Goal: Task Accomplishment & Management: Use online tool/utility

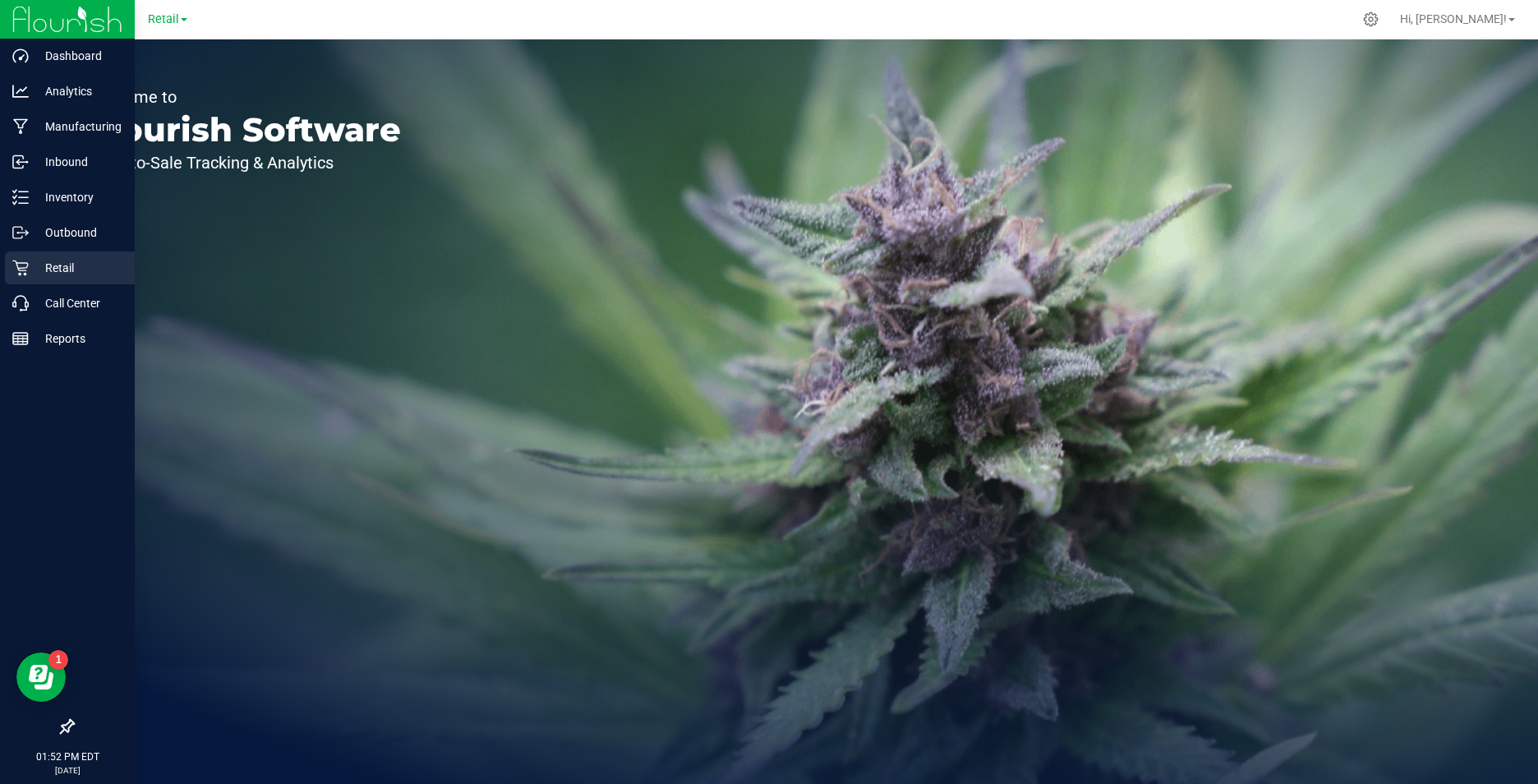
click at [63, 268] on p "Retail" at bounding box center [77, 268] width 99 height 20
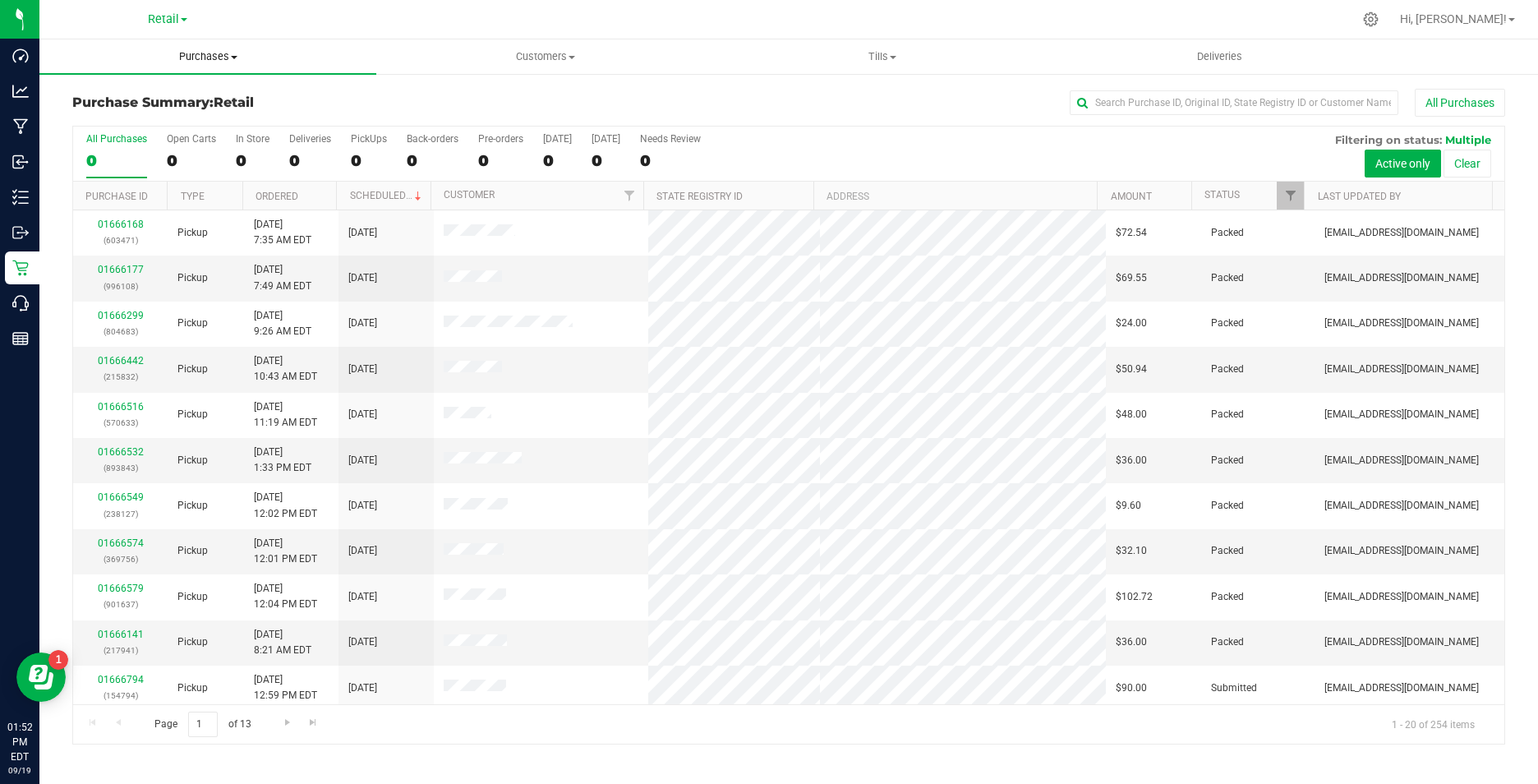
click at [192, 61] on span "Purchases" at bounding box center [207, 56] width 336 height 15
click at [529, 54] on span "Customers" at bounding box center [545, 56] width 336 height 15
click at [460, 100] on span "All customers" at bounding box center [435, 99] width 118 height 14
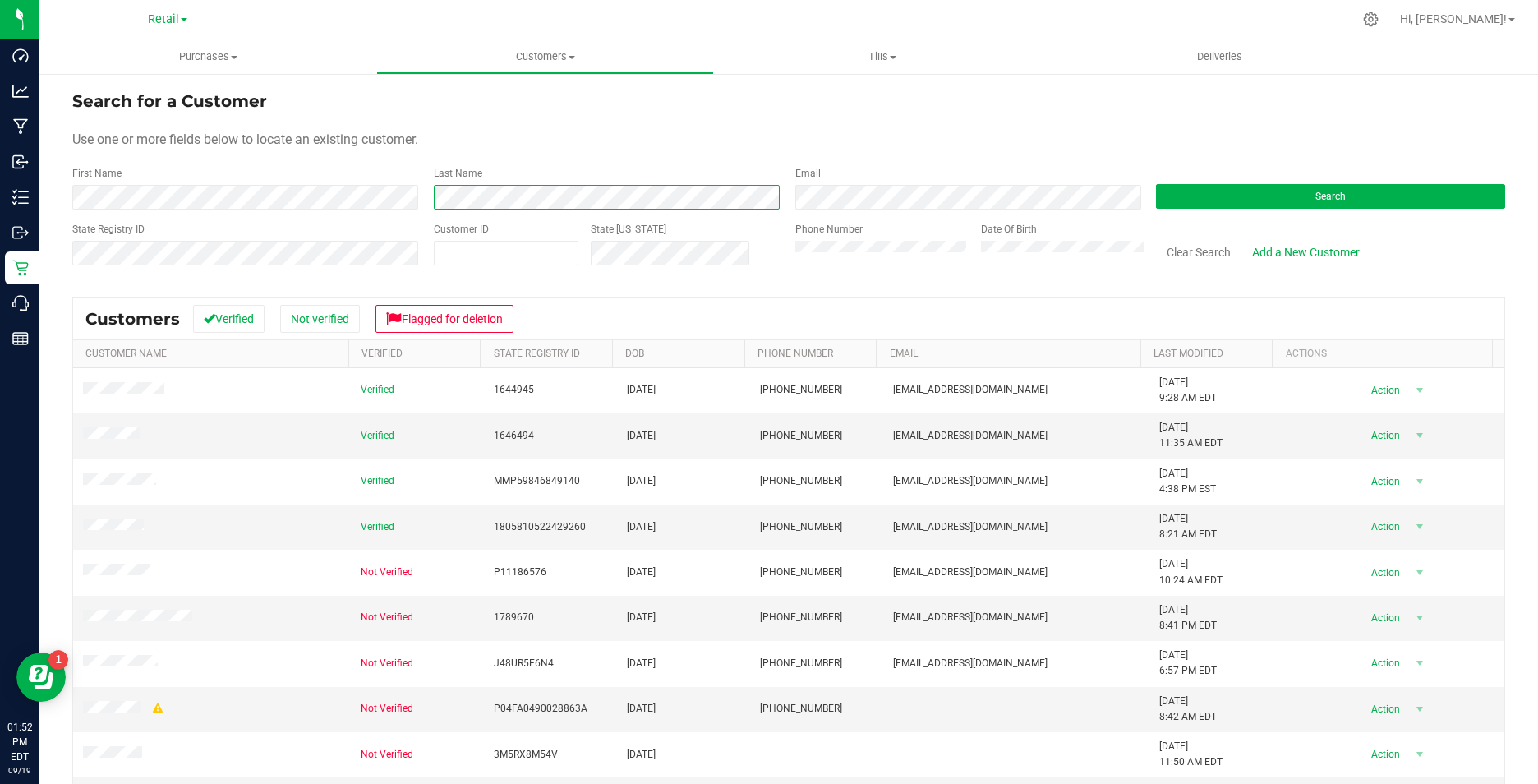
click at [401, 191] on div "First Name Last Name Email Search" at bounding box center [789, 187] width 1433 height 44
click at [1300, 198] on button "Search" at bounding box center [1331, 197] width 349 height 25
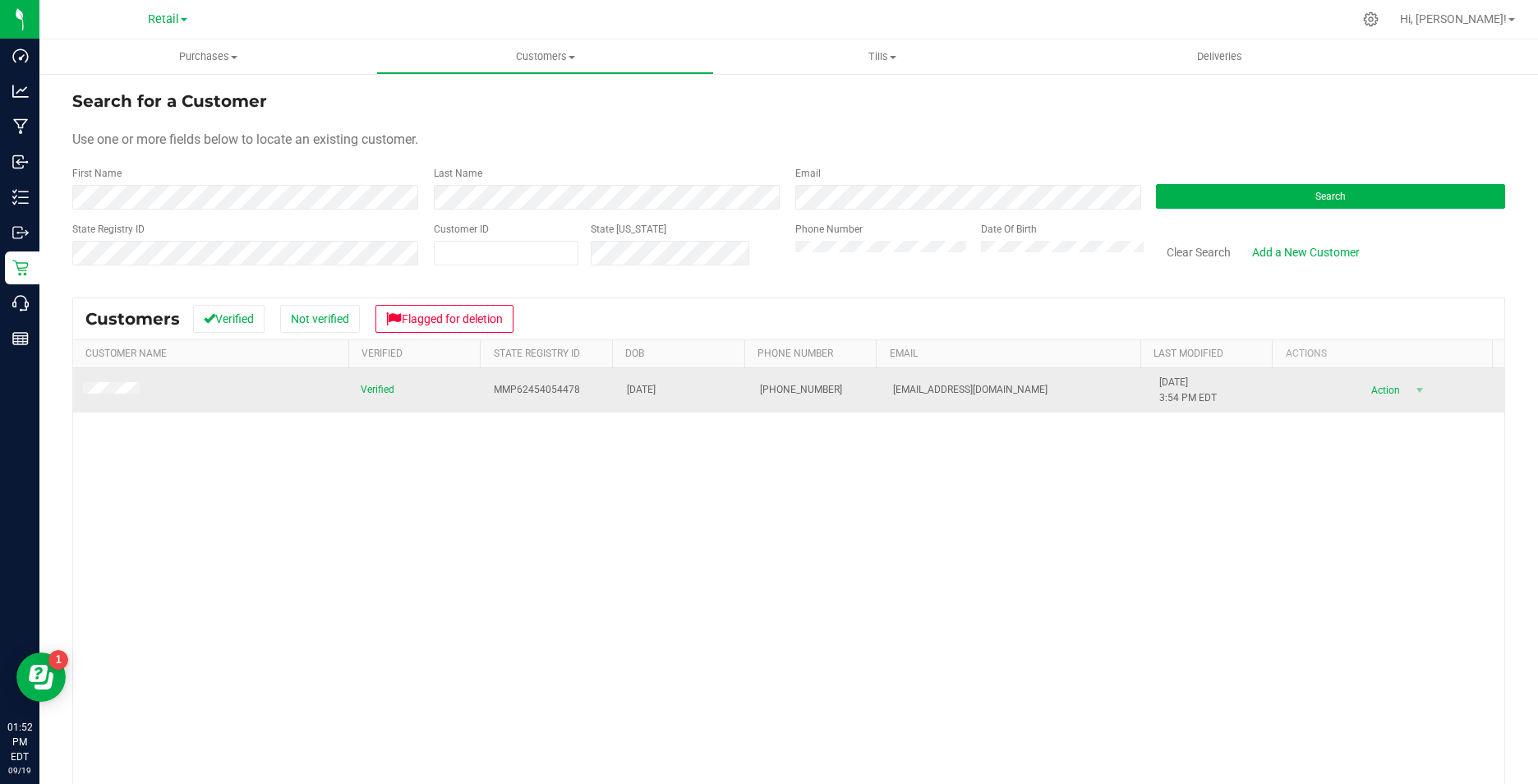
click at [132, 396] on span at bounding box center [113, 390] width 61 height 16
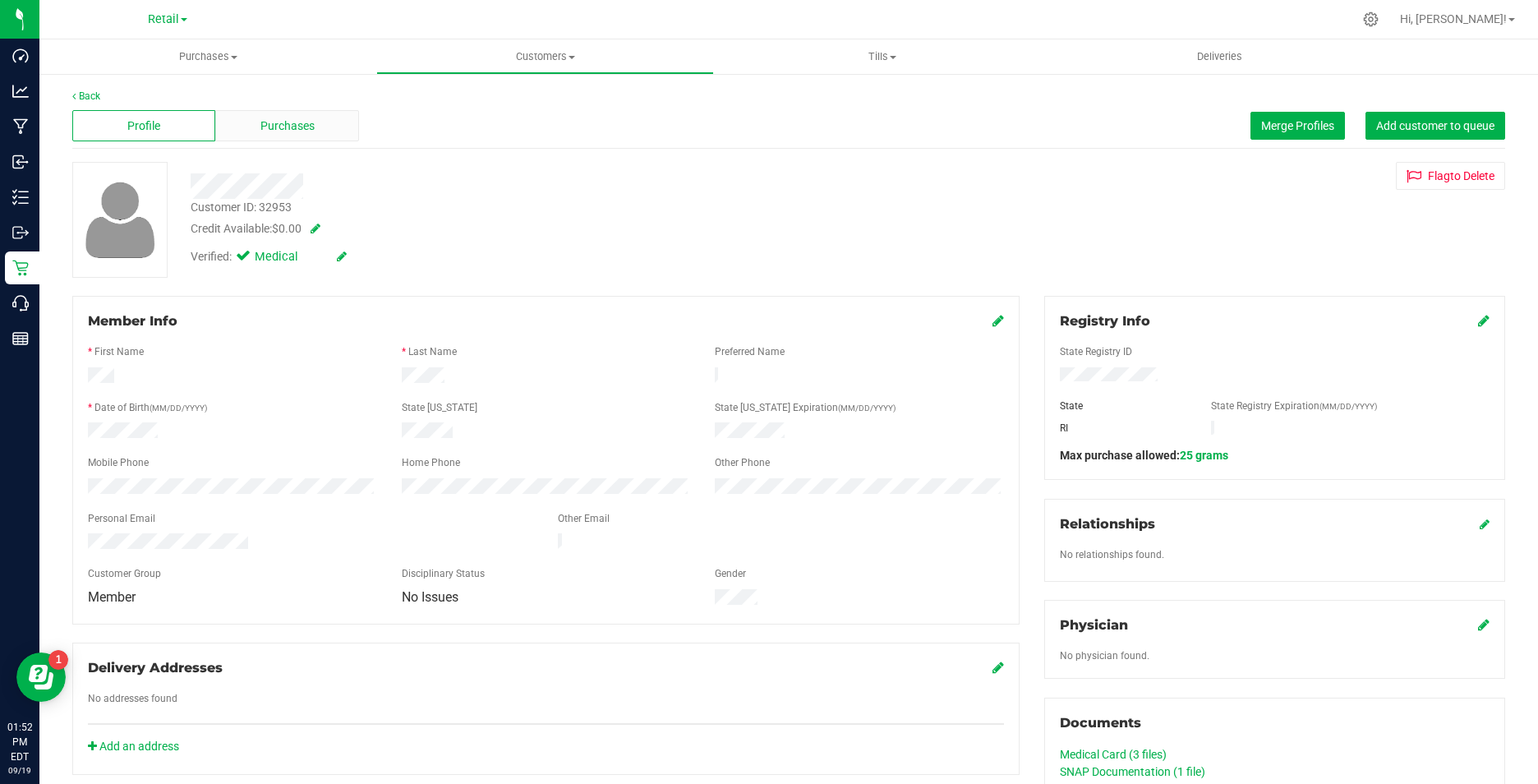
click at [287, 128] on span "Purchases" at bounding box center [287, 125] width 54 height 17
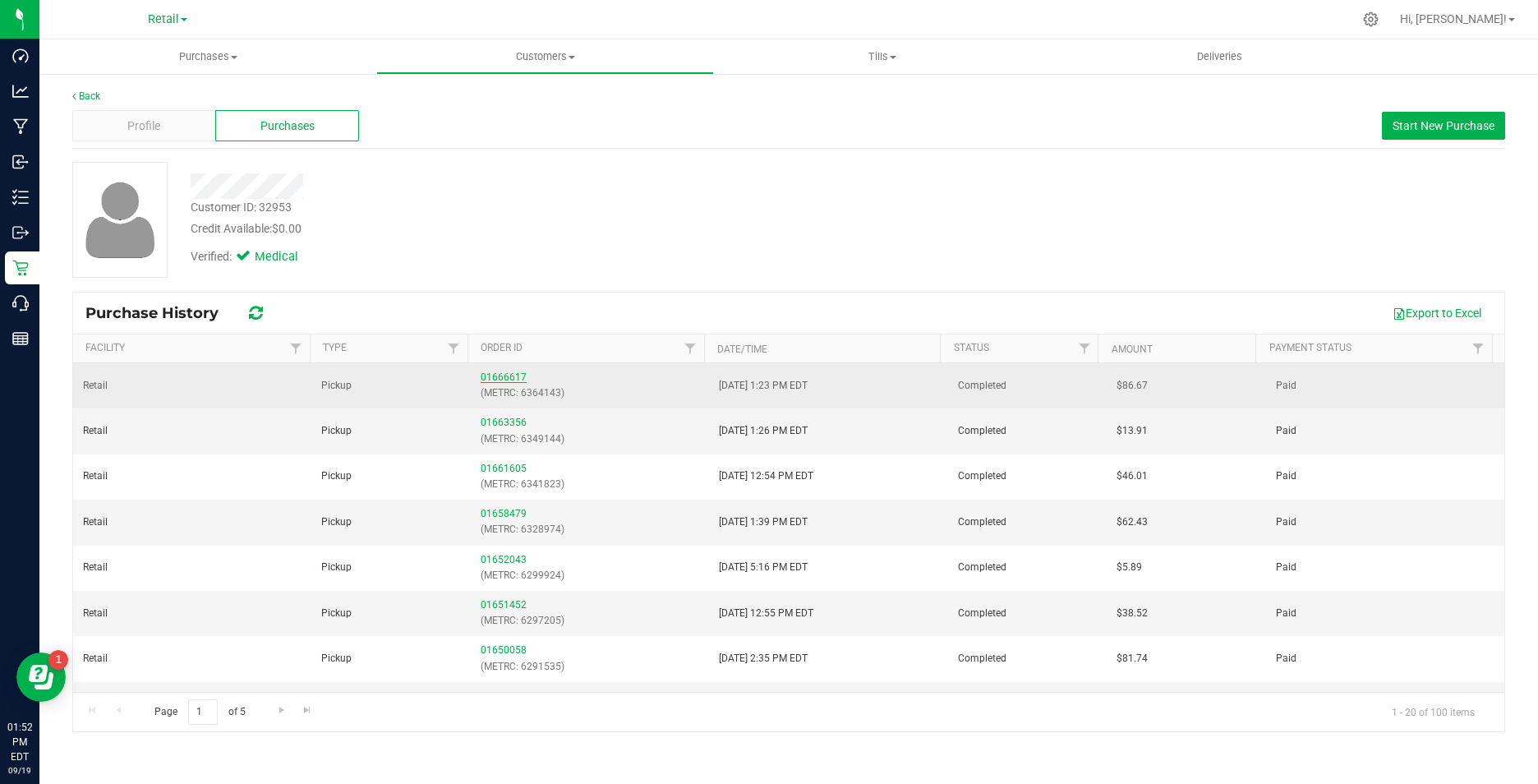
click at [508, 373] on link "01666617" at bounding box center [504, 376] width 46 height 12
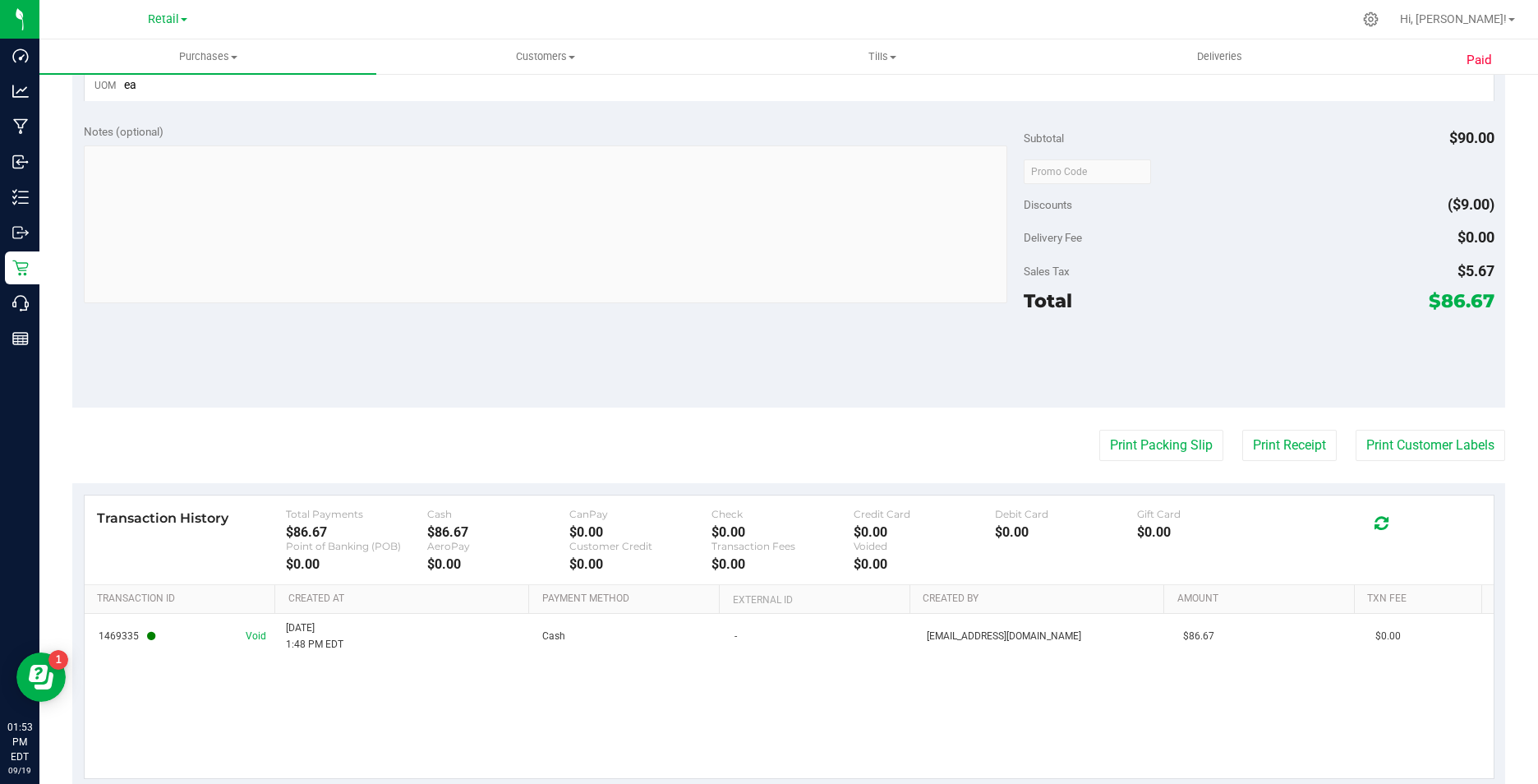
scroll to position [719, 0]
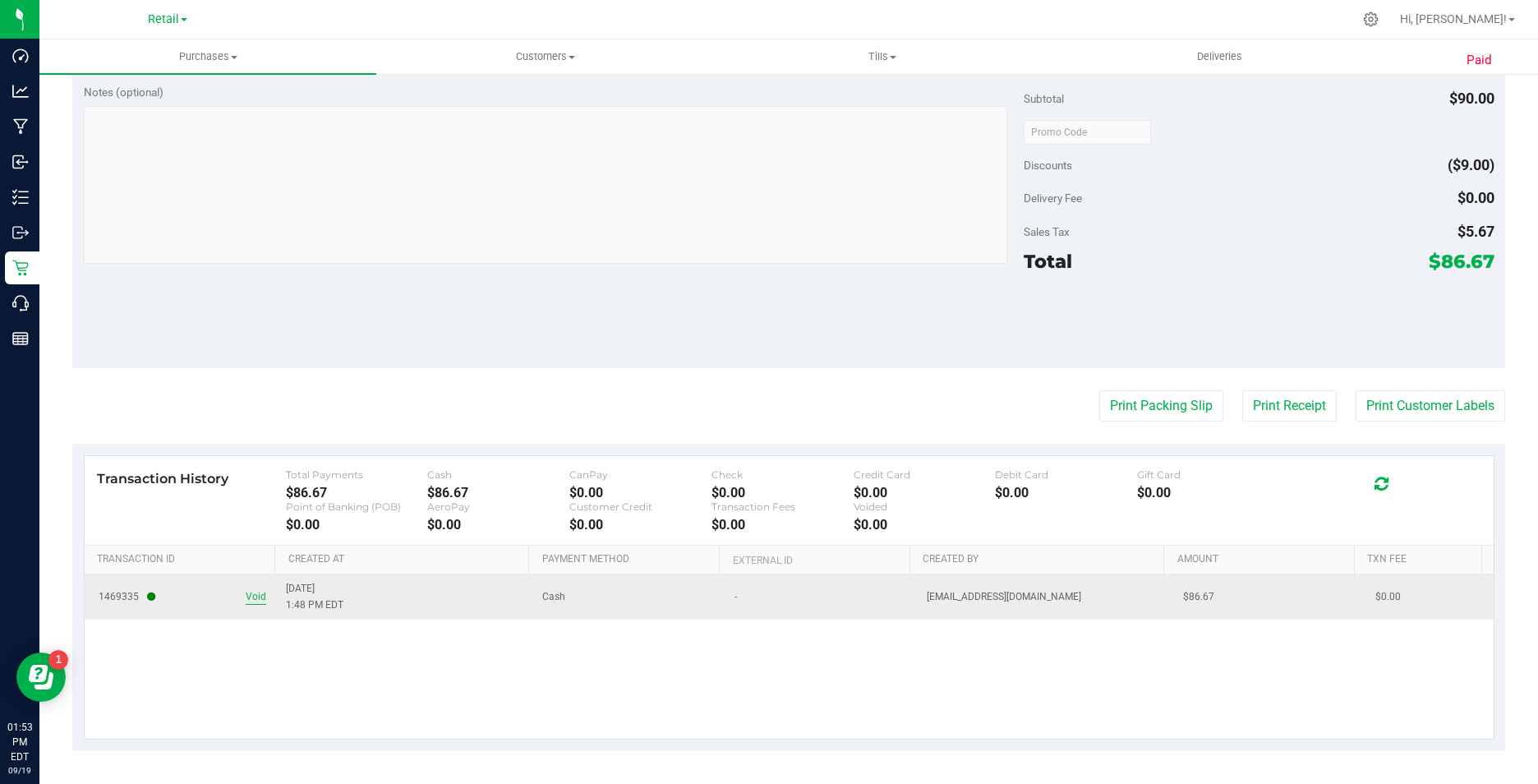
click at [251, 596] on span "Void" at bounding box center [255, 597] width 20 height 16
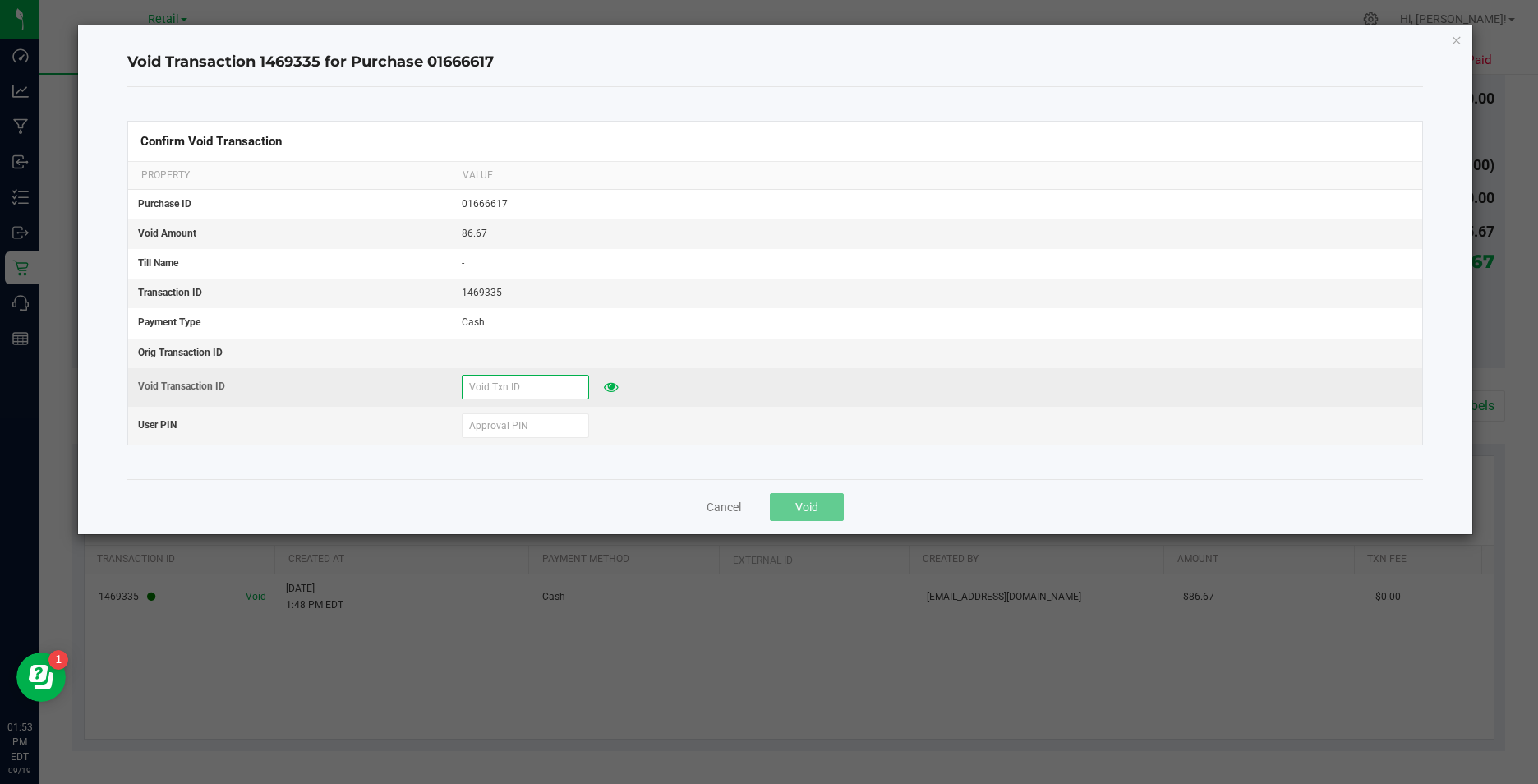
click at [518, 384] on input "text" at bounding box center [525, 387] width 127 height 25
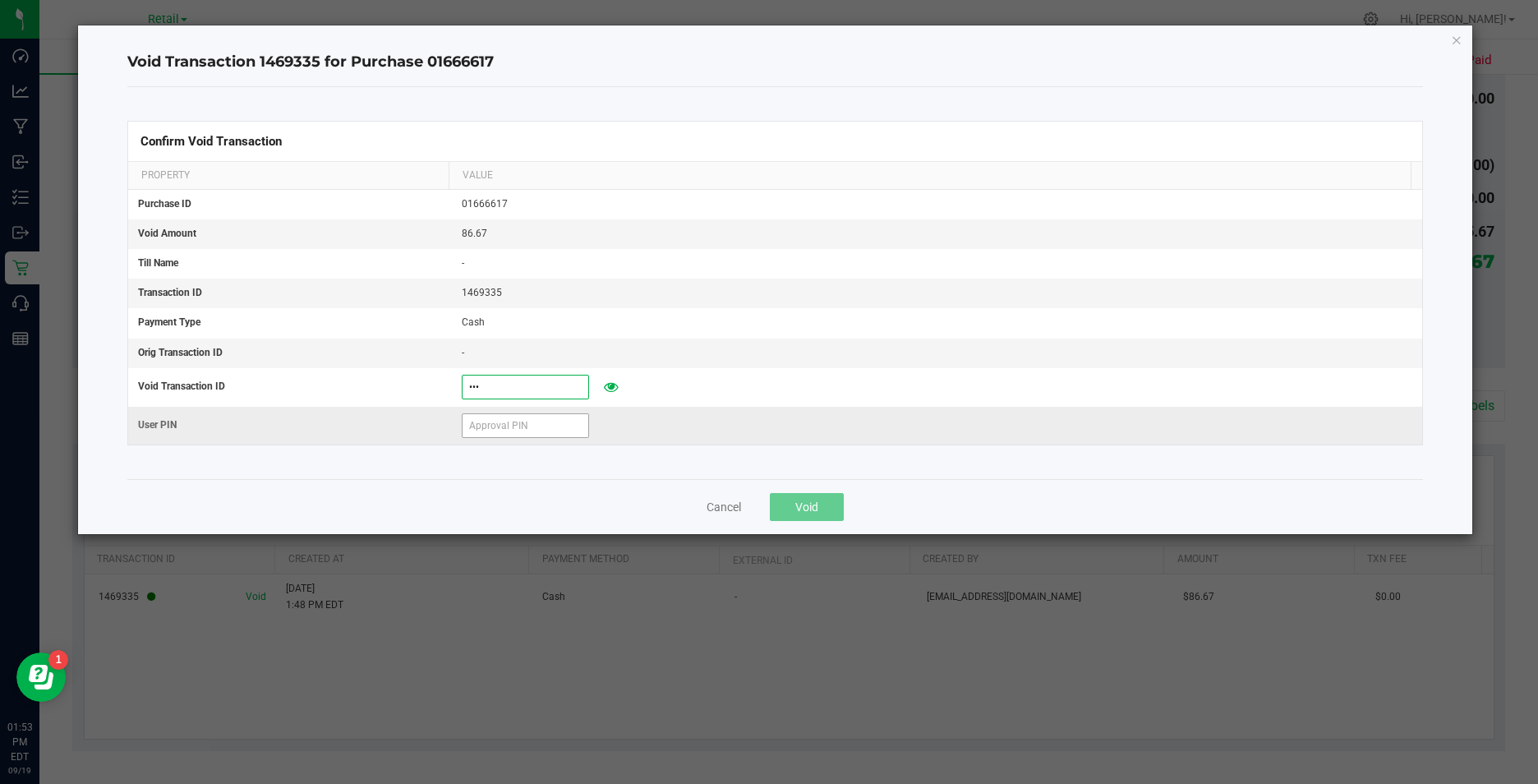
type input "DMG"
click at [474, 424] on input "text" at bounding box center [525, 425] width 127 height 25
type input "826351"
click at [816, 511] on span "Void" at bounding box center [807, 506] width 23 height 13
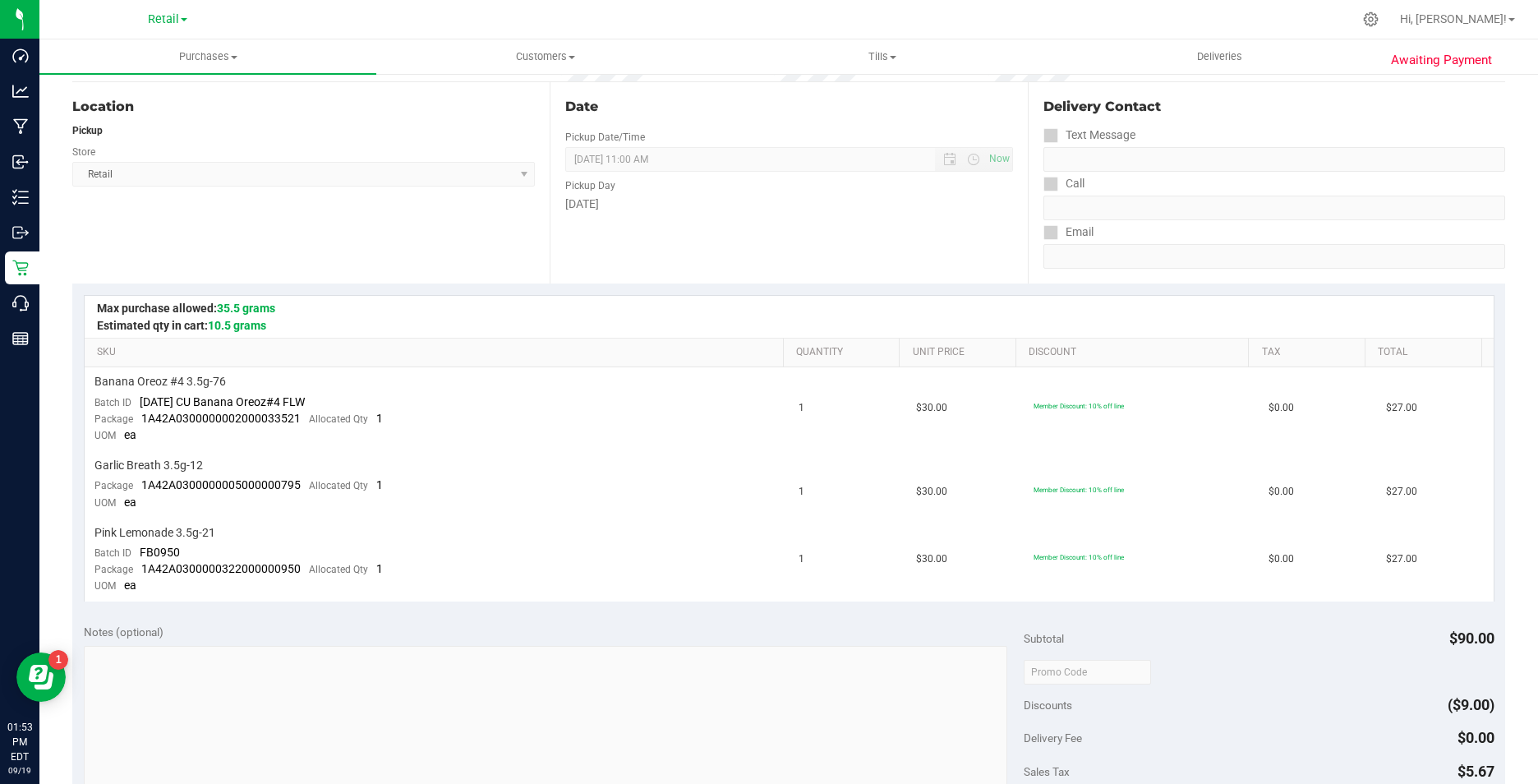
scroll to position [0, 0]
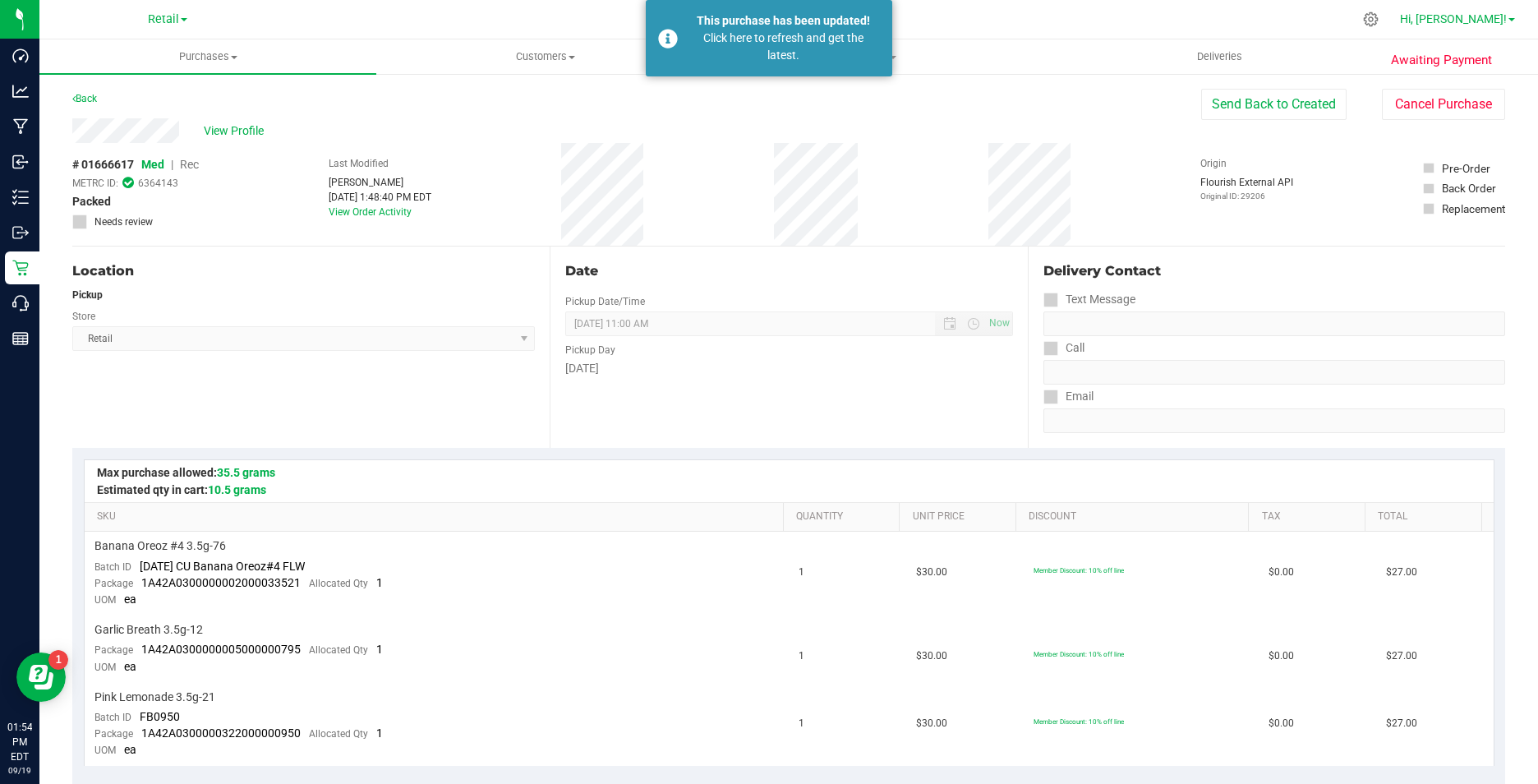
click at [1497, 16] on span "Hi, [PERSON_NAME]!" at bounding box center [1453, 19] width 107 height 13
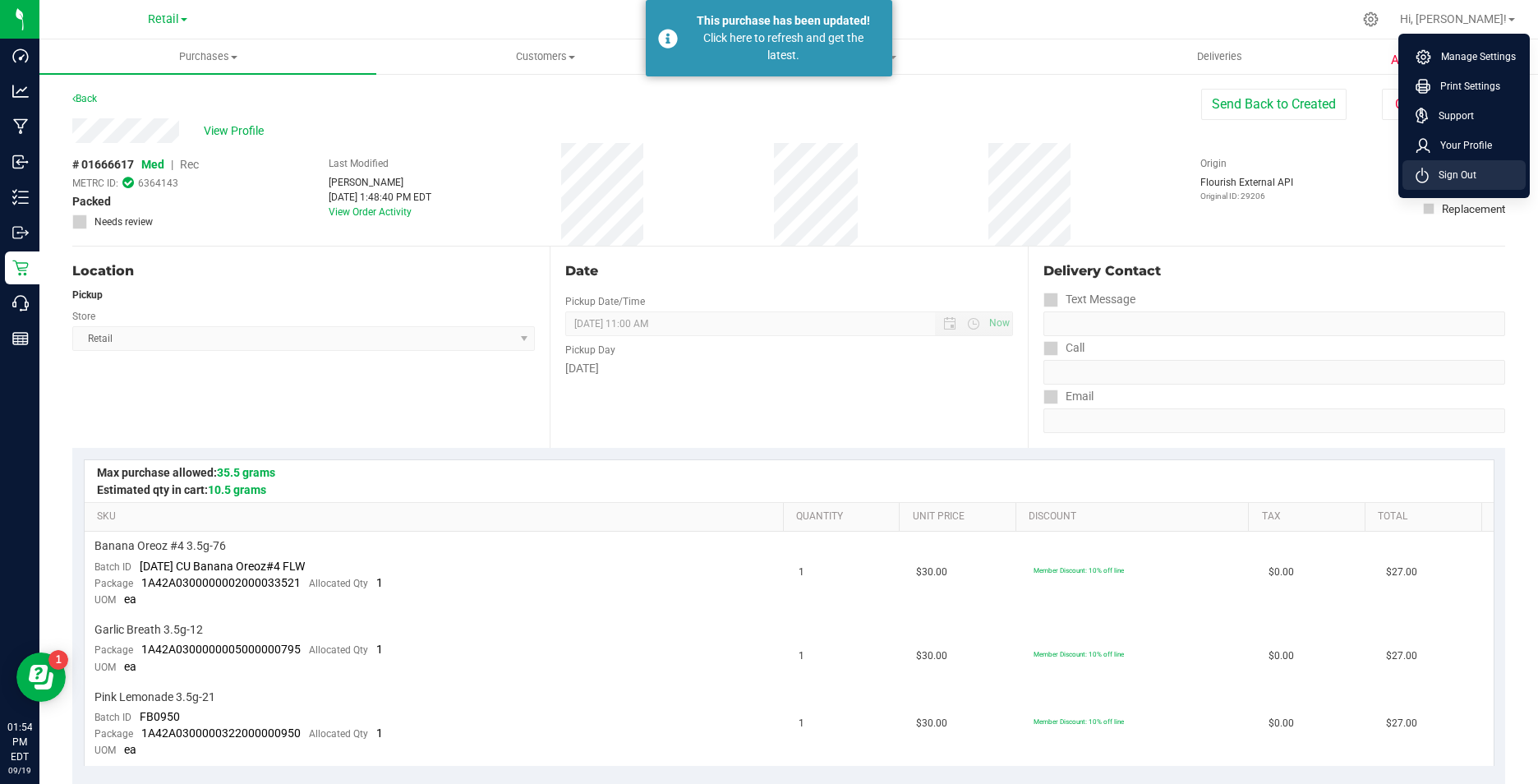
click at [1468, 174] on span "Sign Out" at bounding box center [1453, 174] width 48 height 16
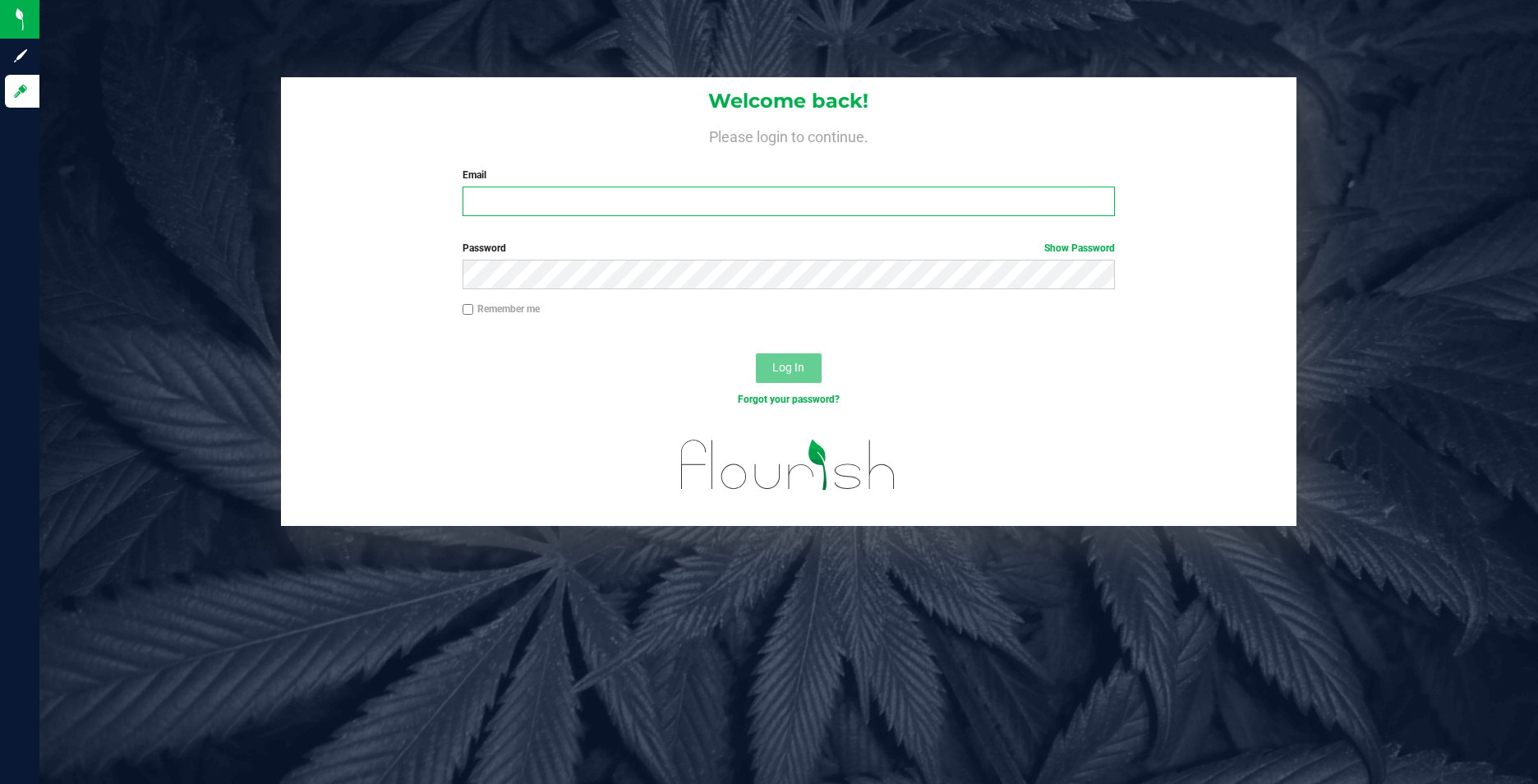
type input "[EMAIL_ADDRESS][DOMAIN_NAME]"
